Goal: Find contact information: Find contact information

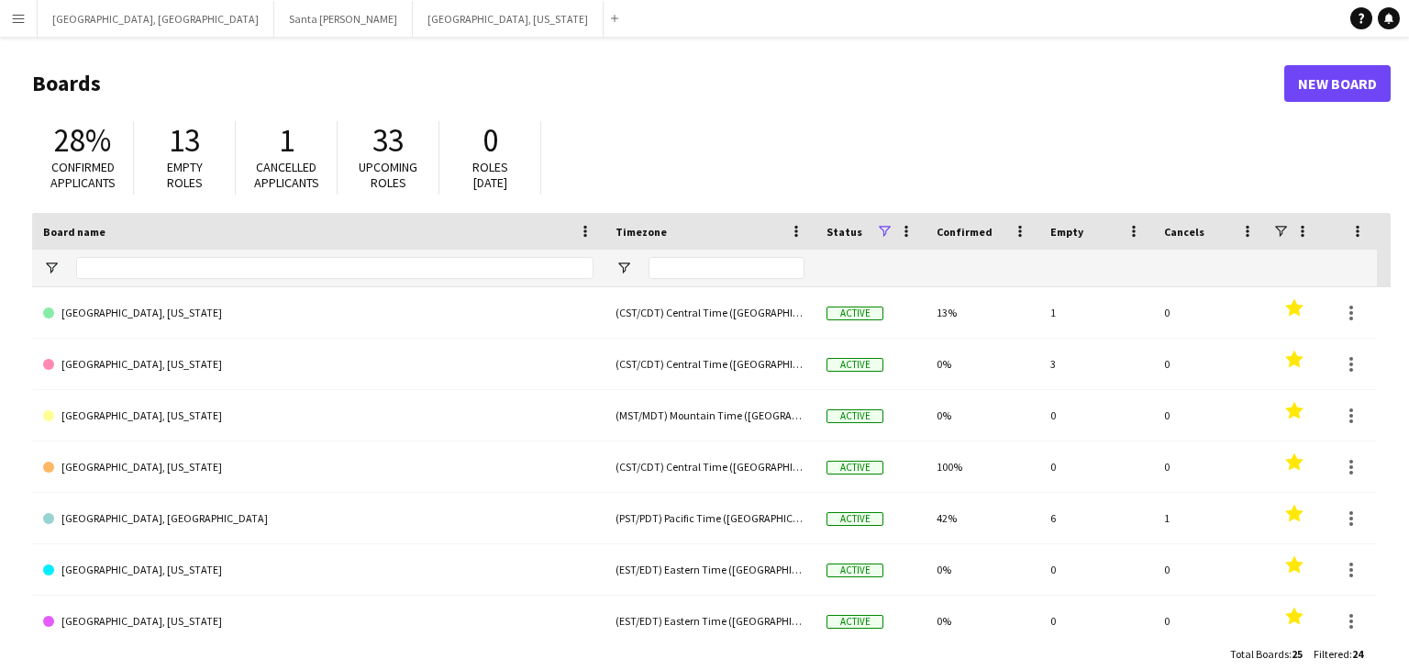
click at [14, 15] on app-icon "Menu" at bounding box center [18, 18] width 15 height 15
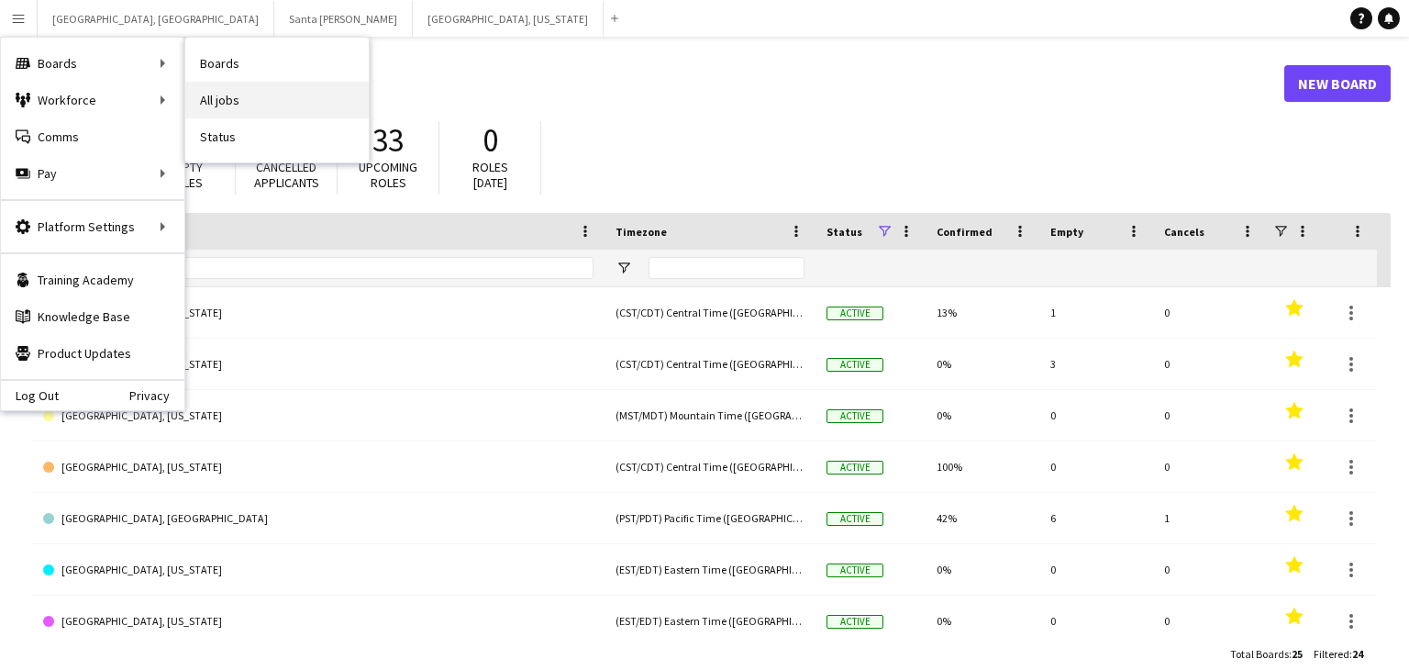
click at [277, 94] on link "All jobs" at bounding box center [276, 100] width 183 height 37
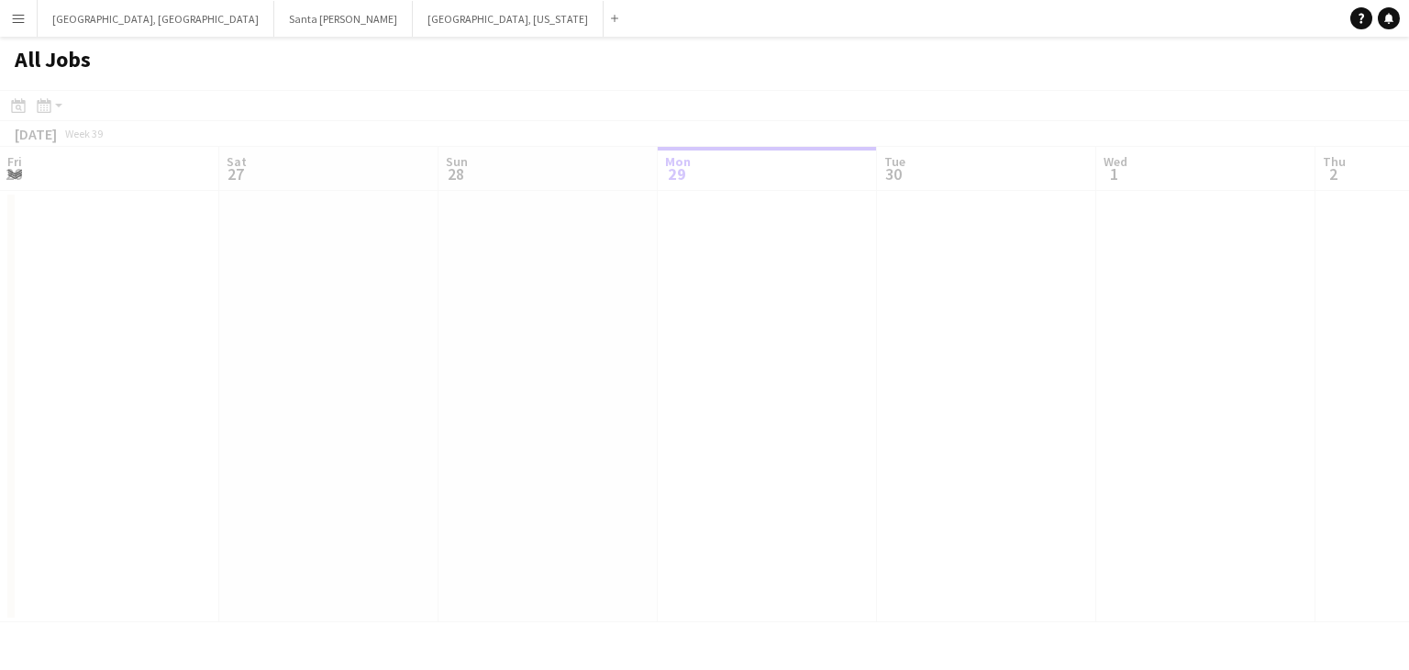
scroll to position [0, 439]
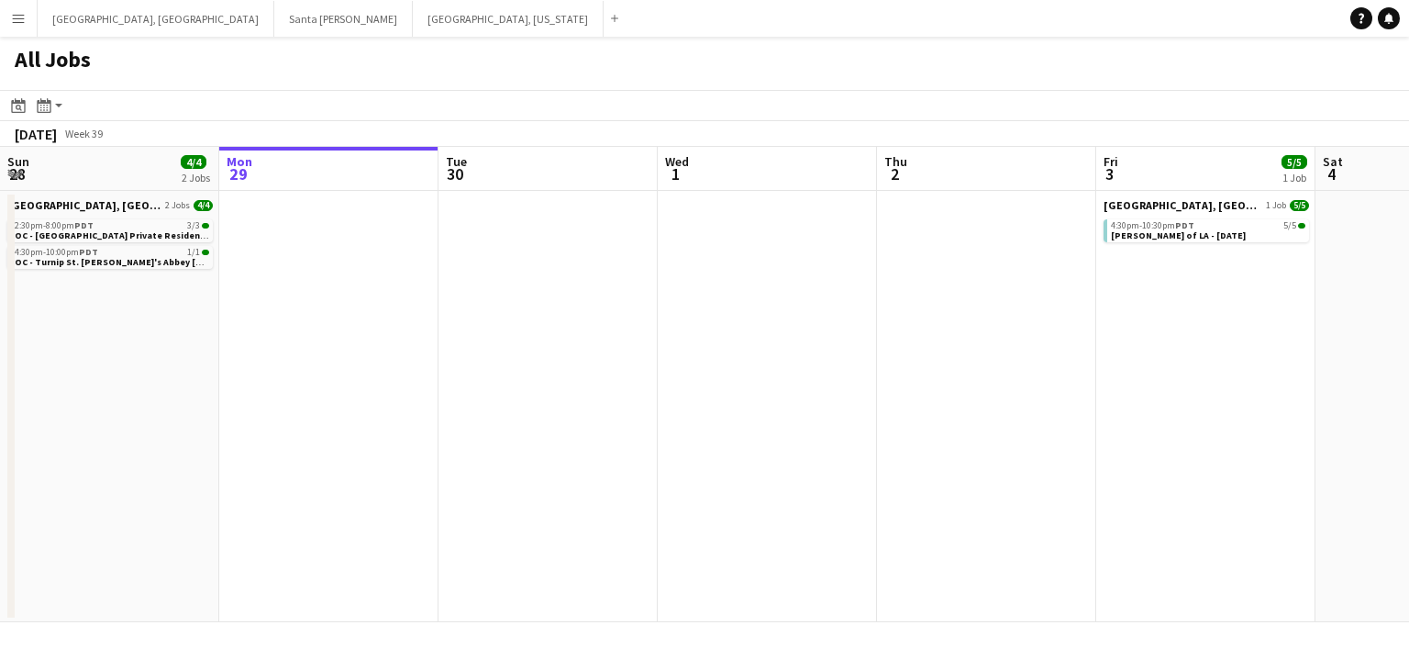
drag, startPoint x: 773, startPoint y: 239, endPoint x: 851, endPoint y: 253, distance: 79.2
click at [851, 253] on app-calendar-viewport "Fri 26 Sat 27 27/32 9 Jobs Sun 28 4/4 2 Jobs Mon 29 Tue 30 Wed 1 Thu 2 Fri 3 5/…" at bounding box center [704, 384] width 1409 height 475
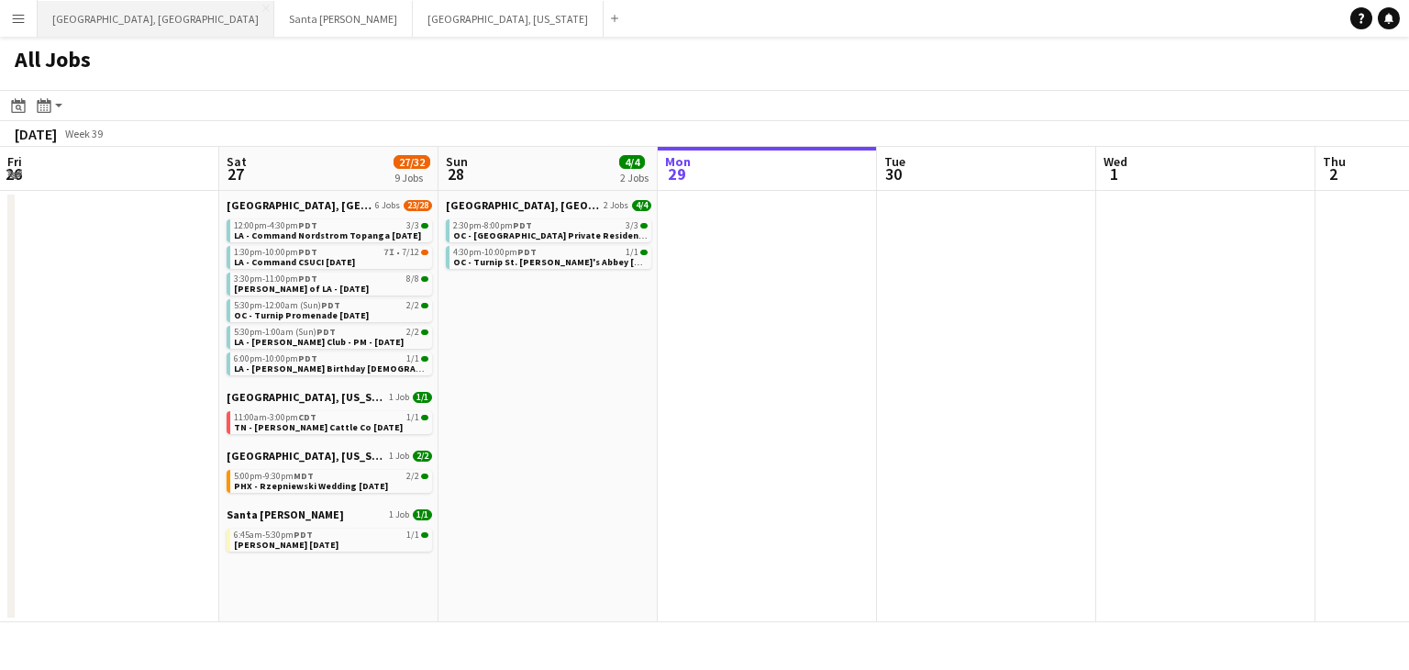
click at [86, 21] on button "[GEOGRAPHIC_DATA], [GEOGRAPHIC_DATA] Close" at bounding box center [156, 19] width 237 height 36
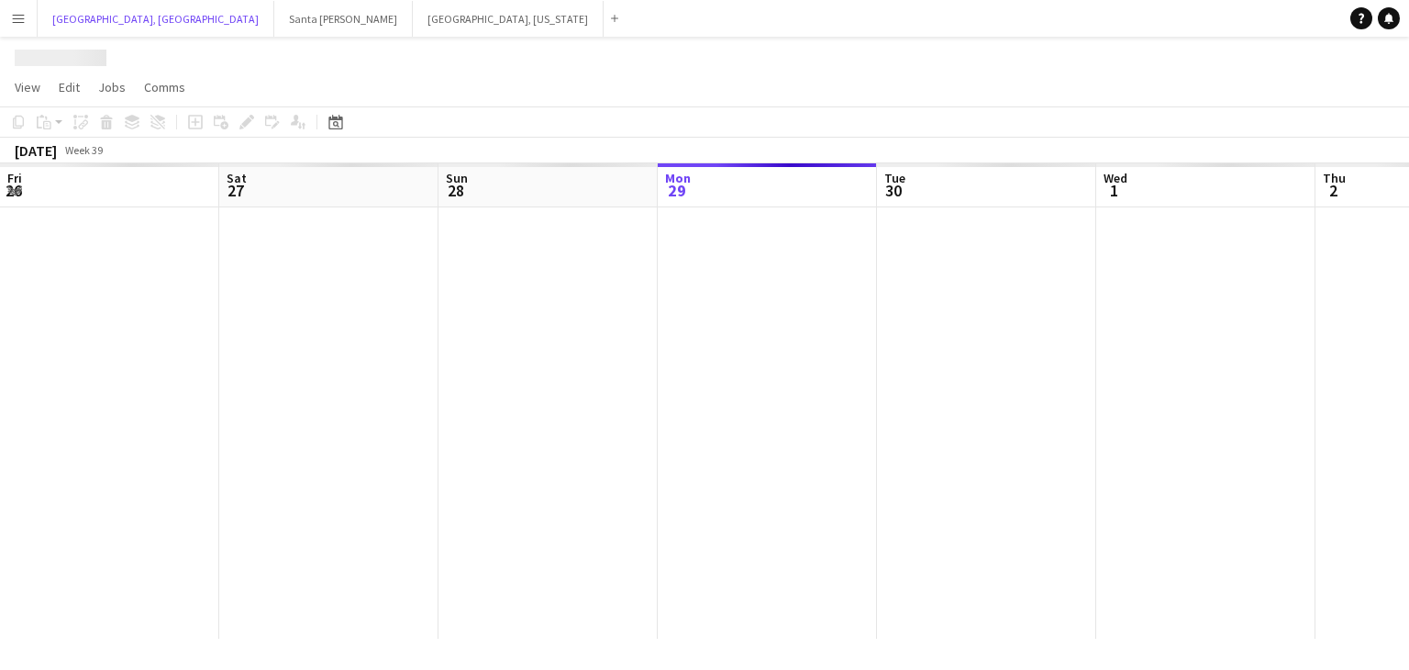
scroll to position [0, 439]
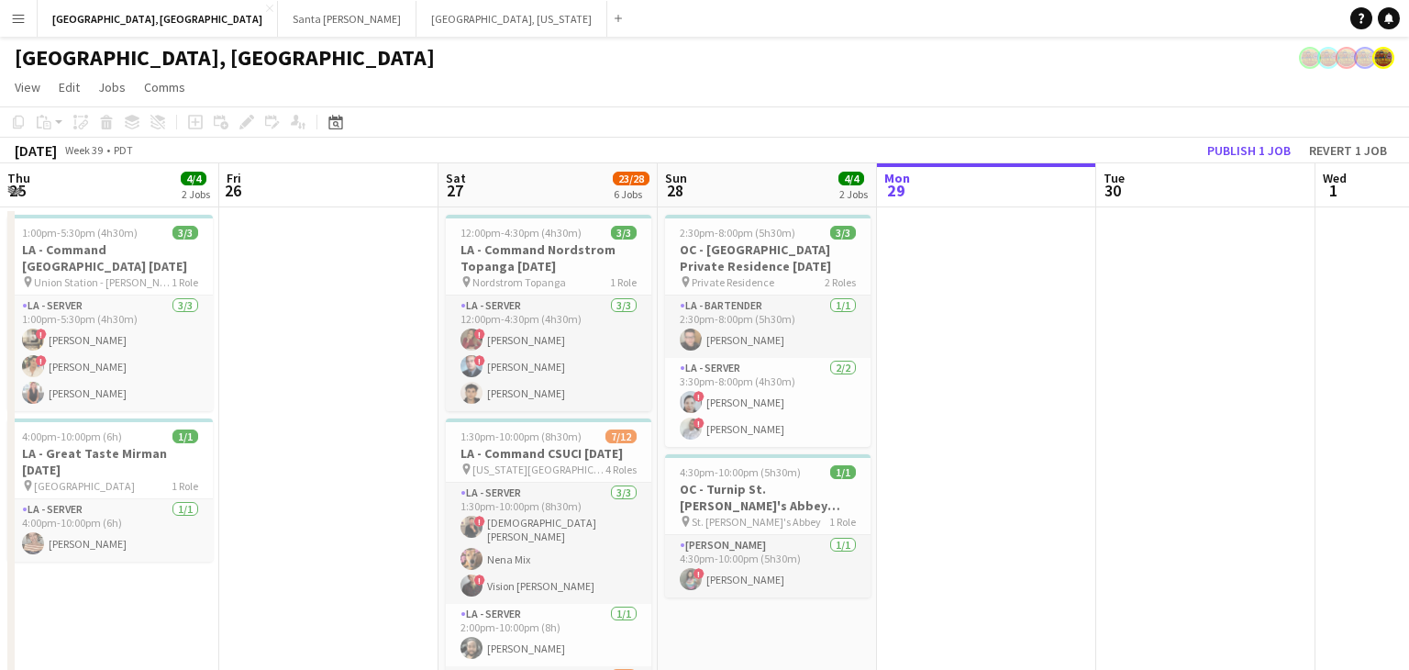
scroll to position [0, 565]
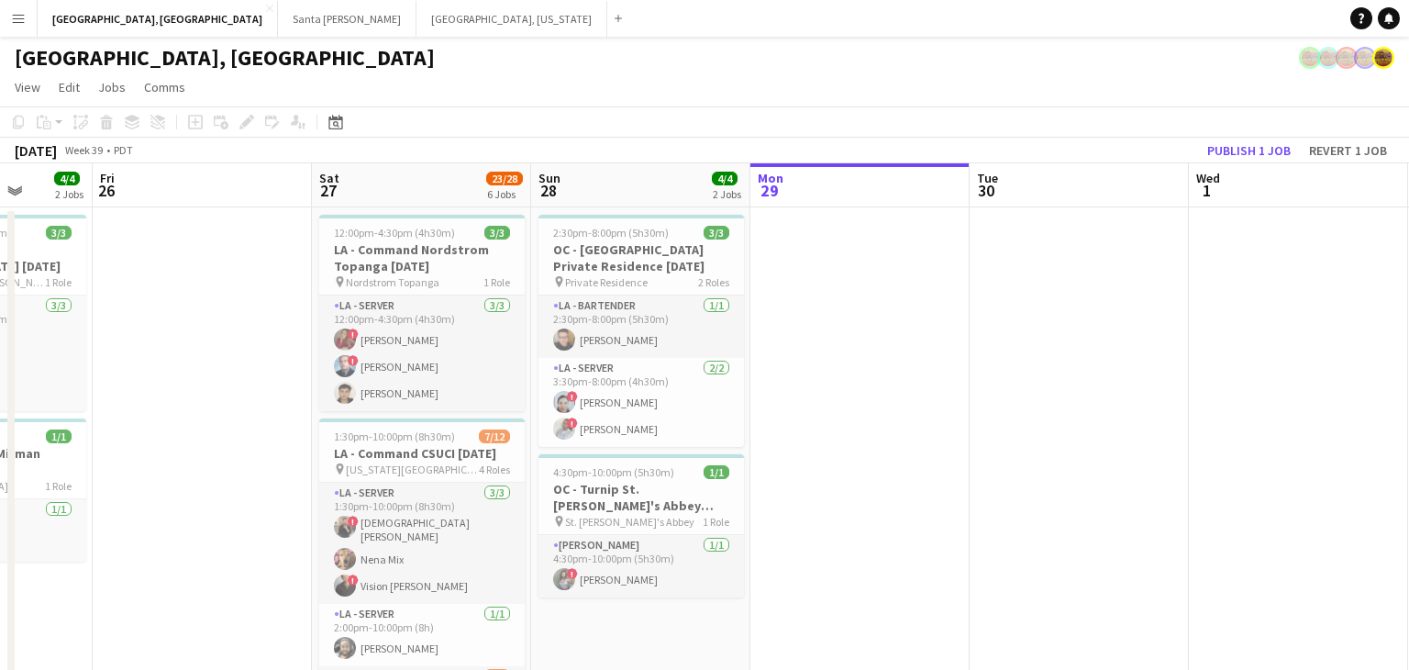
drag, startPoint x: 751, startPoint y: 396, endPoint x: 765, endPoint y: 395, distance: 14.7
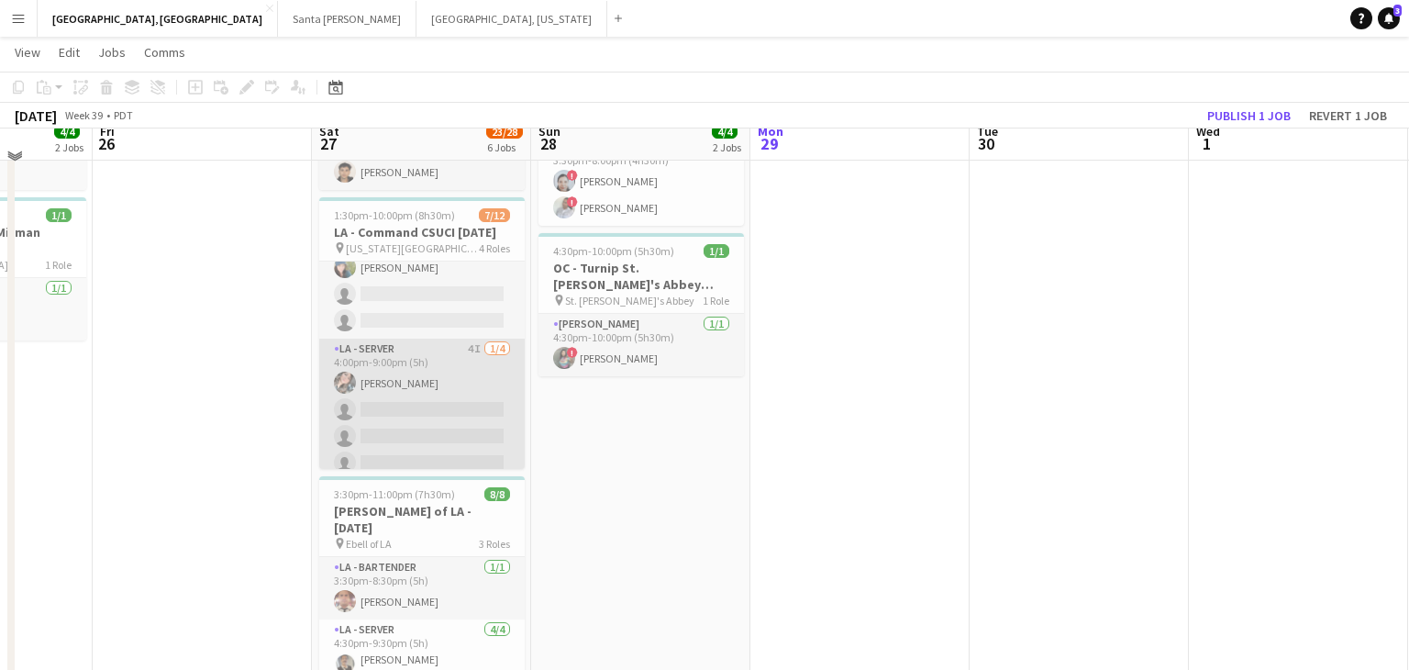
scroll to position [222, 0]
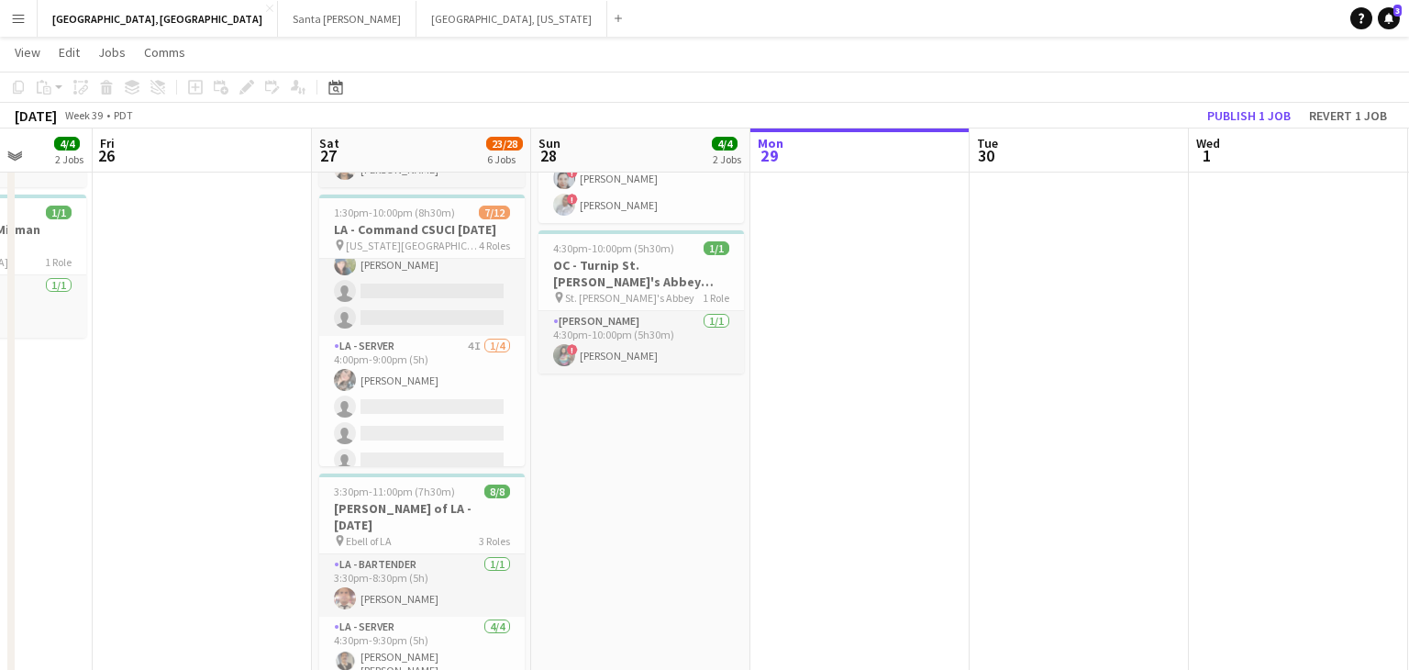
click at [11, 11] on app-icon "Menu" at bounding box center [18, 18] width 15 height 15
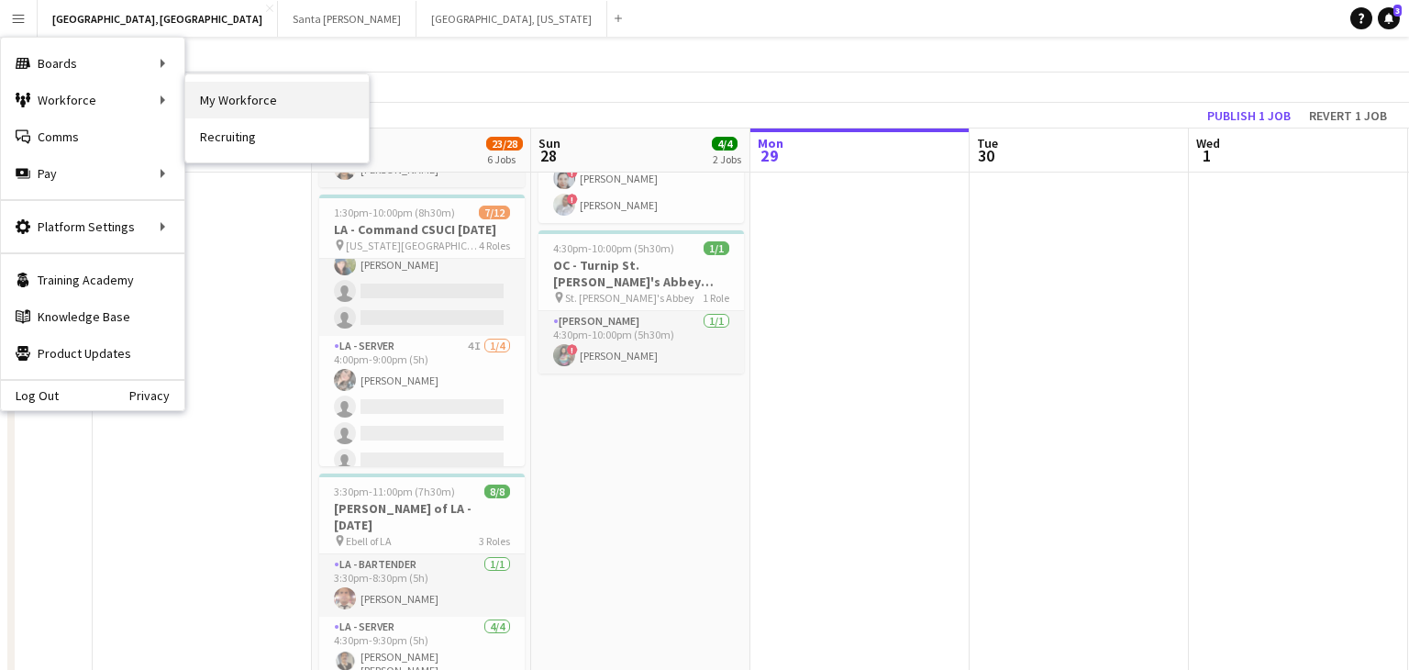
click at [222, 103] on link "My Workforce" at bounding box center [276, 100] width 183 height 37
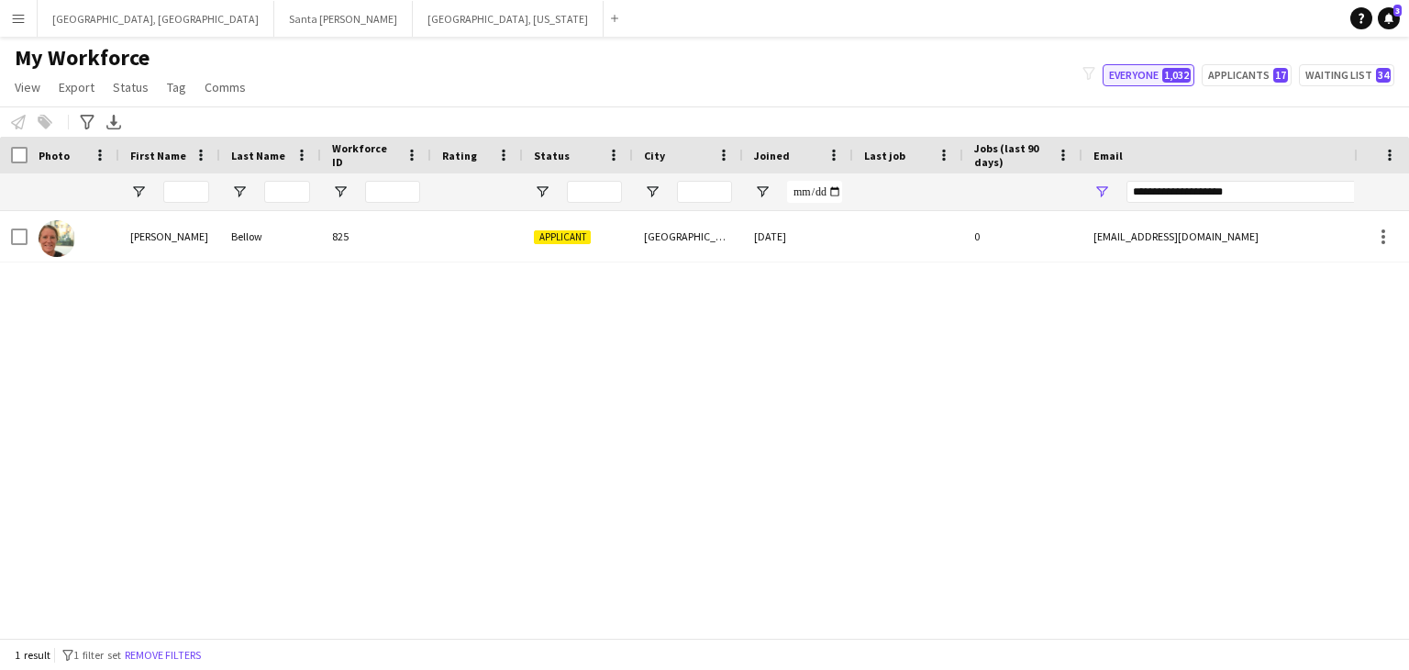
click at [1165, 79] on button "Everyone 1,032" at bounding box center [1149, 75] width 92 height 22
type input "**********"
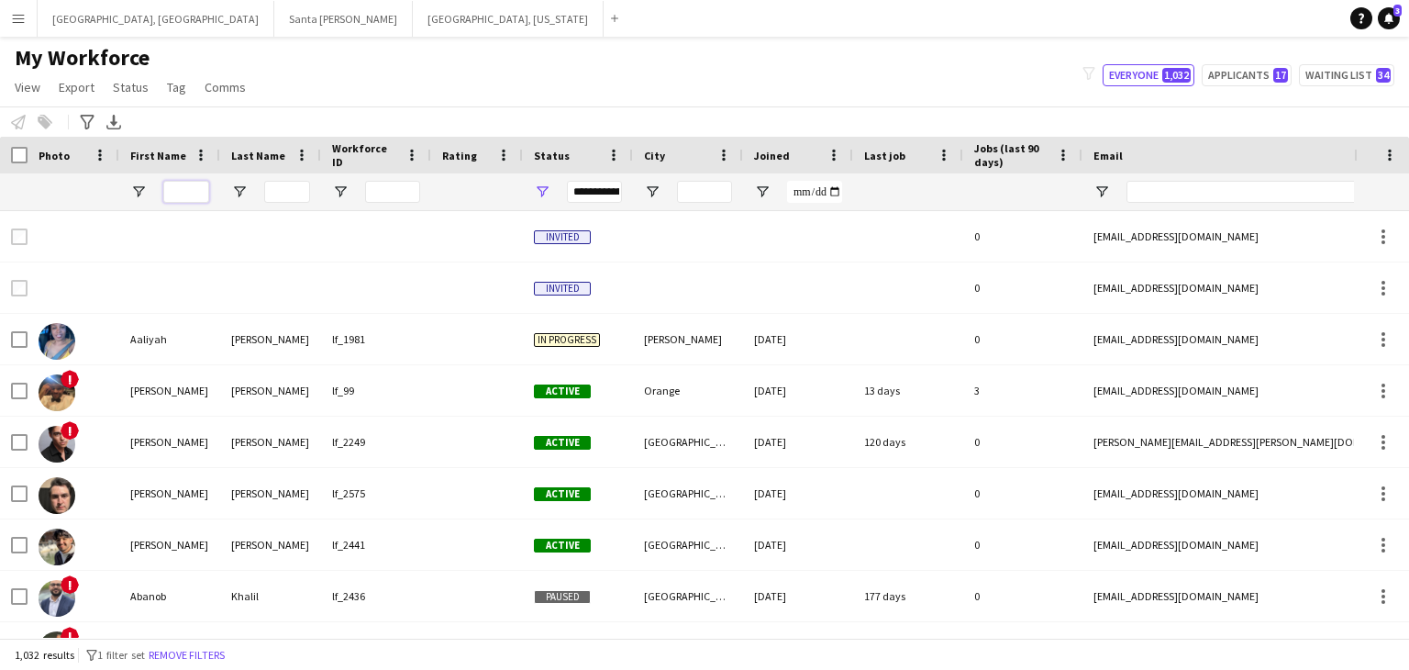
click at [185, 201] on input "First Name Filter Input" at bounding box center [186, 192] width 46 height 22
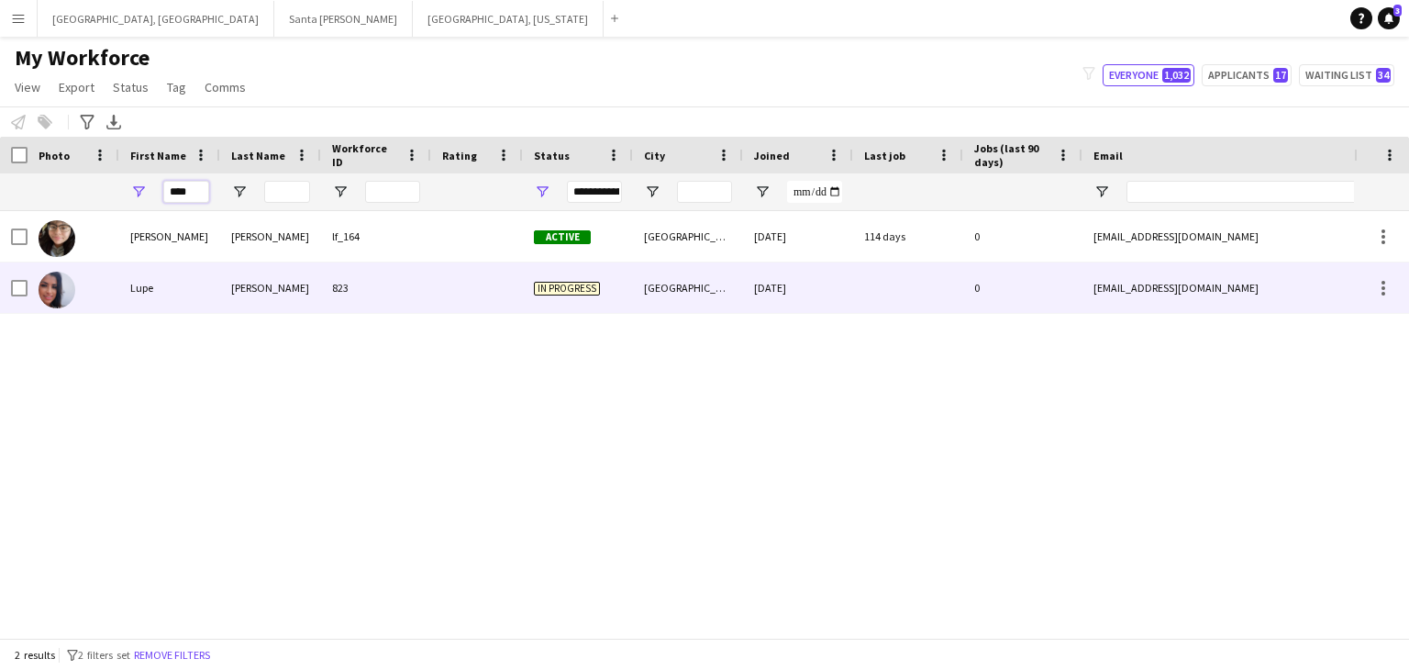
type input "****"
click at [403, 267] on div "823" at bounding box center [376, 287] width 110 height 50
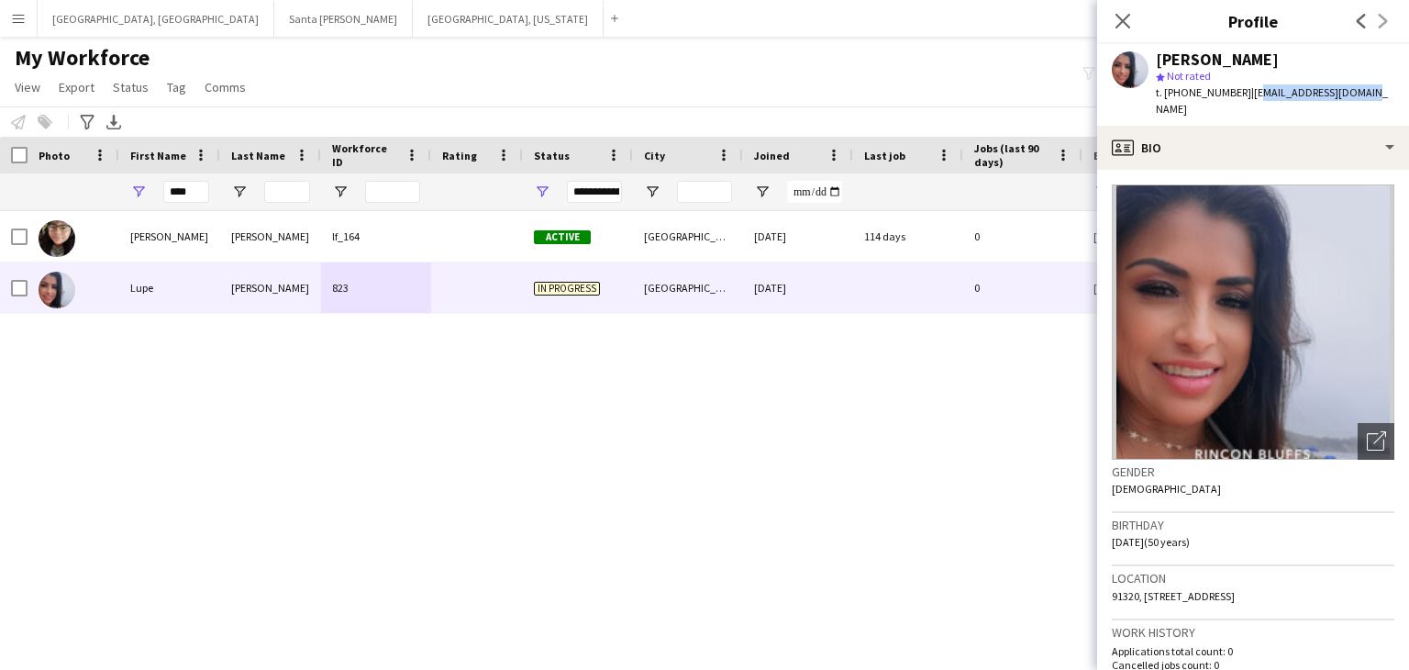
drag, startPoint x: 1240, startPoint y: 88, endPoint x: 1371, endPoint y: 92, distance: 131.3
click at [1371, 92] on app-profile-header "[PERSON_NAME] star Not rated t. [PHONE_NUMBER] | [EMAIL_ADDRESS][DOMAIN_NAME]" at bounding box center [1253, 85] width 312 height 82
click at [1362, 92] on div "[PERSON_NAME] star Not rated t. [PHONE_NUMBER] | [EMAIL_ADDRESS][DOMAIN_NAME]" at bounding box center [1253, 85] width 312 height 82
drag, startPoint x: 1361, startPoint y: 91, endPoint x: 1240, endPoint y: 100, distance: 120.5
click at [1240, 100] on div "[PERSON_NAME] star Not rated t. [PHONE_NUMBER] | [EMAIL_ADDRESS][DOMAIN_NAME]" at bounding box center [1253, 85] width 312 height 82
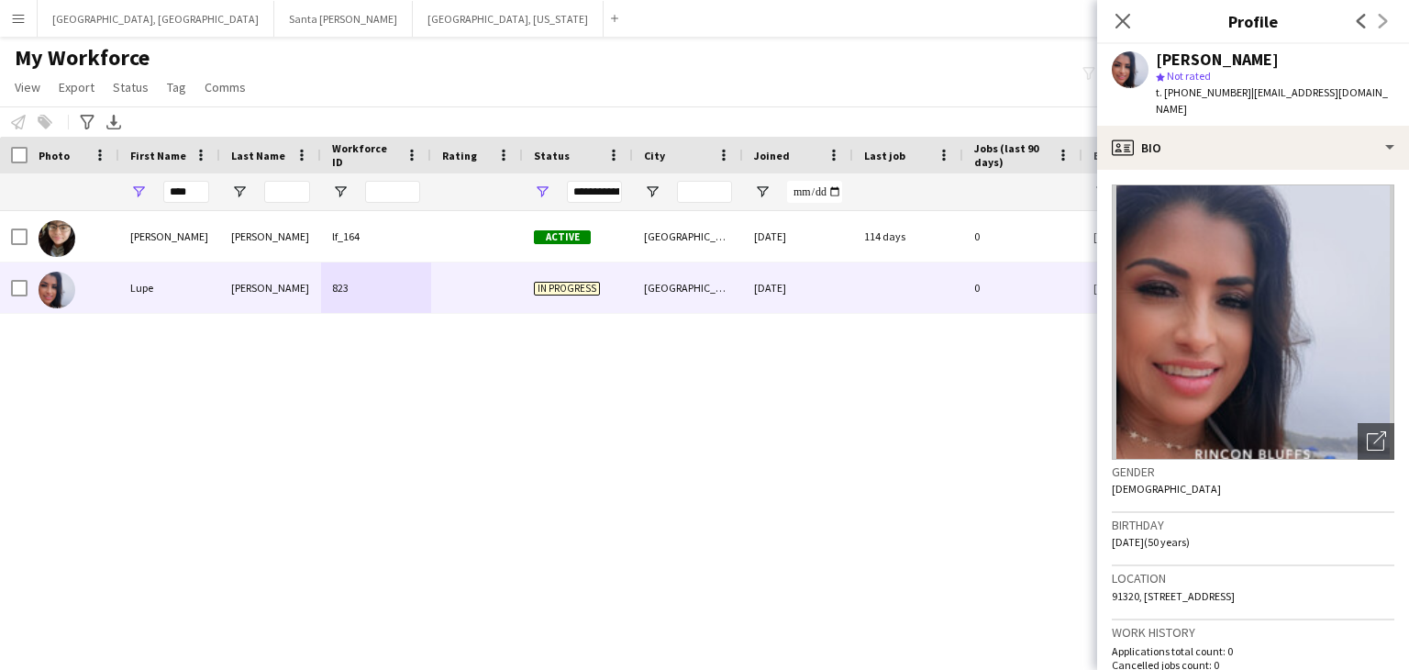
drag, startPoint x: 1178, startPoint y: 90, endPoint x: 1226, endPoint y: 89, distance: 47.7
click at [1226, 89] on span "t. [PHONE_NUMBER]" at bounding box center [1203, 92] width 95 height 14
drag, startPoint x: 1233, startPoint y: 92, endPoint x: 1176, endPoint y: 97, distance: 57.2
click at [1176, 97] on div "t. [PHONE_NUMBER] | [EMAIL_ADDRESS][DOMAIN_NAME]" at bounding box center [1275, 100] width 239 height 33
copy span "8053414690"
